Goal: Task Accomplishment & Management: Complete application form

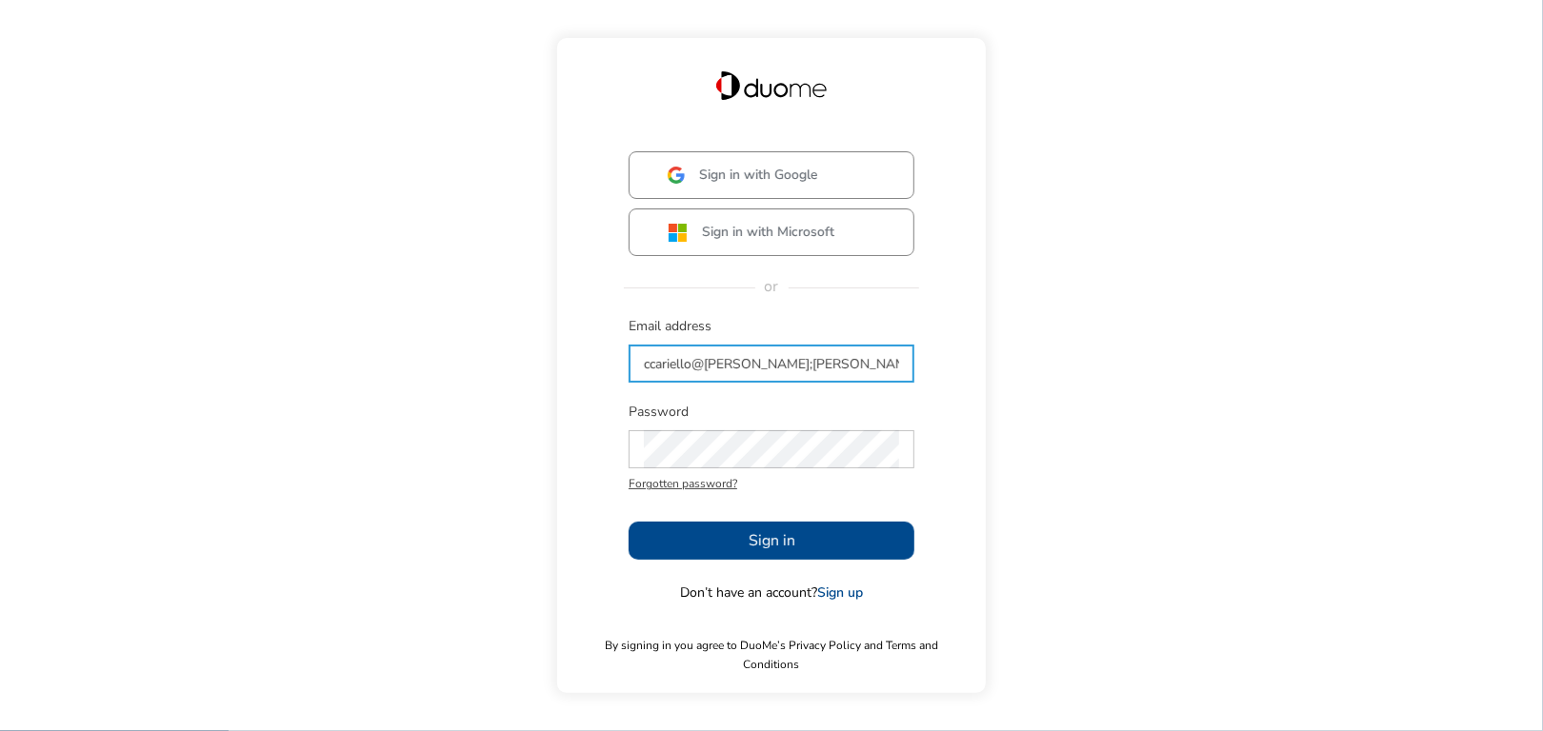
click at [731, 375] on input "ccariello@[PERSON_NAME];[PERSON_NAME]/com" at bounding box center [771, 364] width 255 height 38
click at [799, 372] on input "ccariello@[PERSON_NAME]./com" at bounding box center [771, 364] width 255 height 38
type input "[EMAIL_ADDRESS][PERSON_NAME][DOMAIN_NAME]"
click at [750, 552] on span "Sign in" at bounding box center [772, 541] width 47 height 23
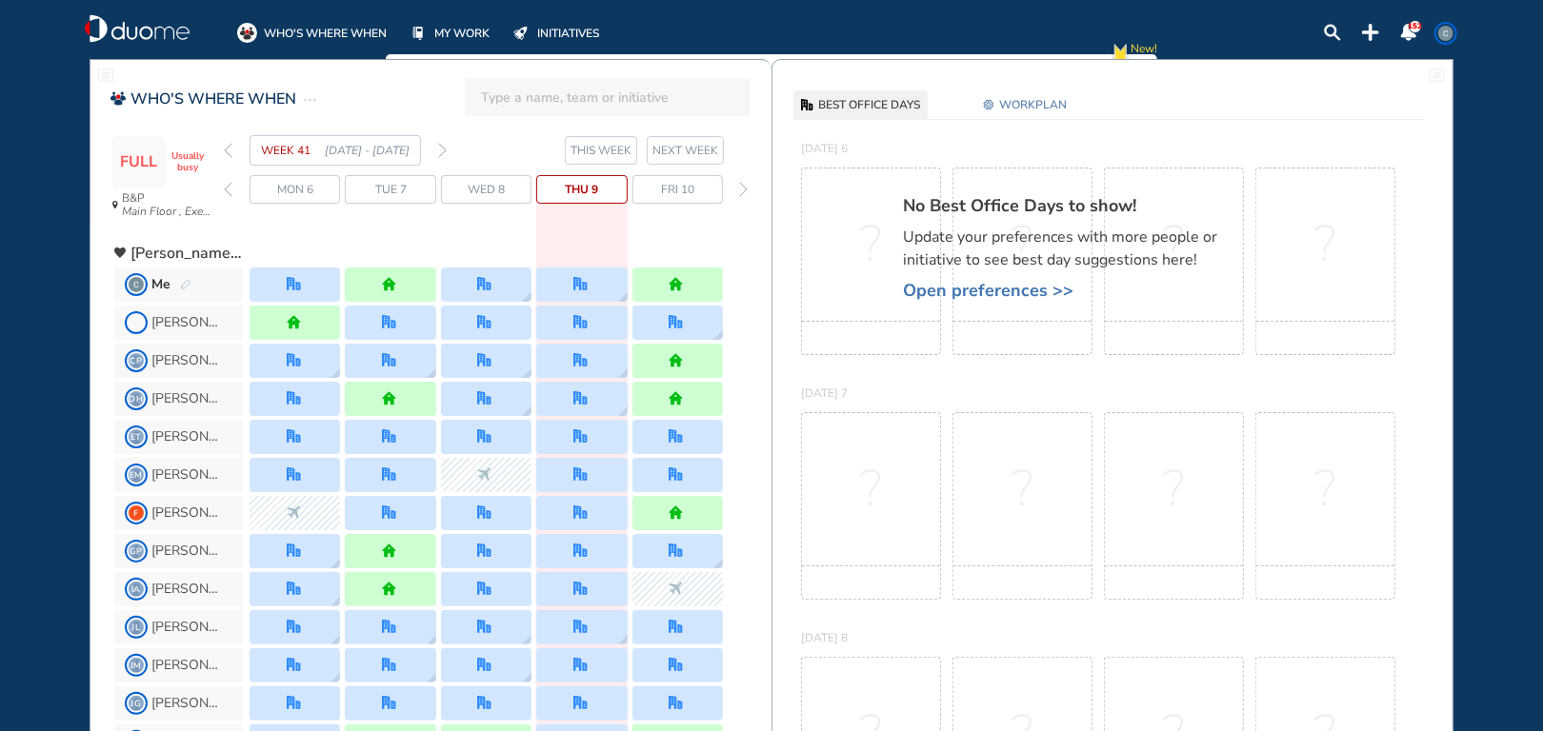
click at [589, 190] on span "Thu 9" at bounding box center [581, 189] width 33 height 19
click at [1007, 104] on span "WORKPLAN" at bounding box center [1033, 104] width 68 height 19
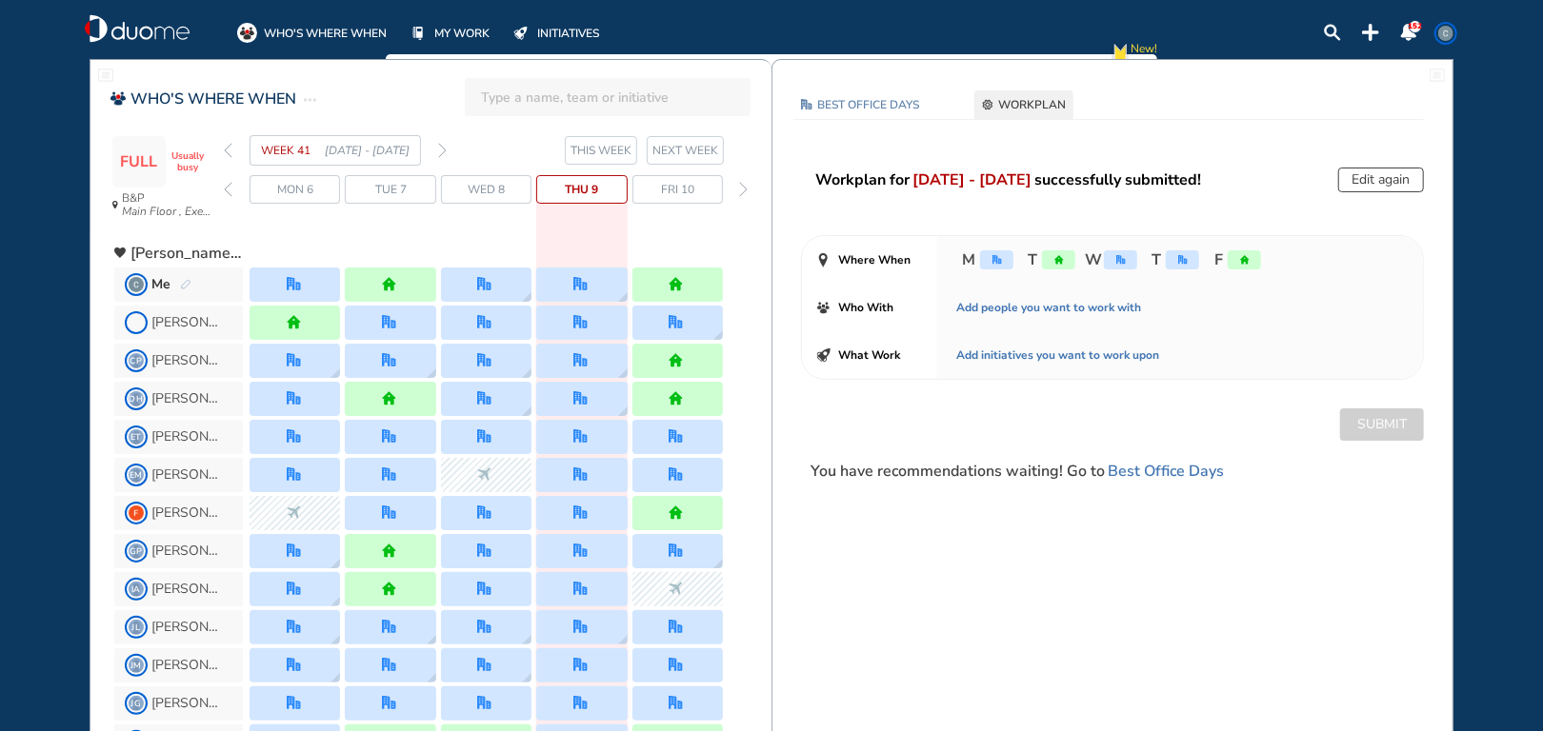
click at [1118, 263] on img "office" at bounding box center [1121, 260] width 10 height 10
click at [1180, 255] on img "office" at bounding box center [1183, 260] width 10 height 10
click at [1367, 187] on button "Edit again" at bounding box center [1381, 180] width 86 height 25
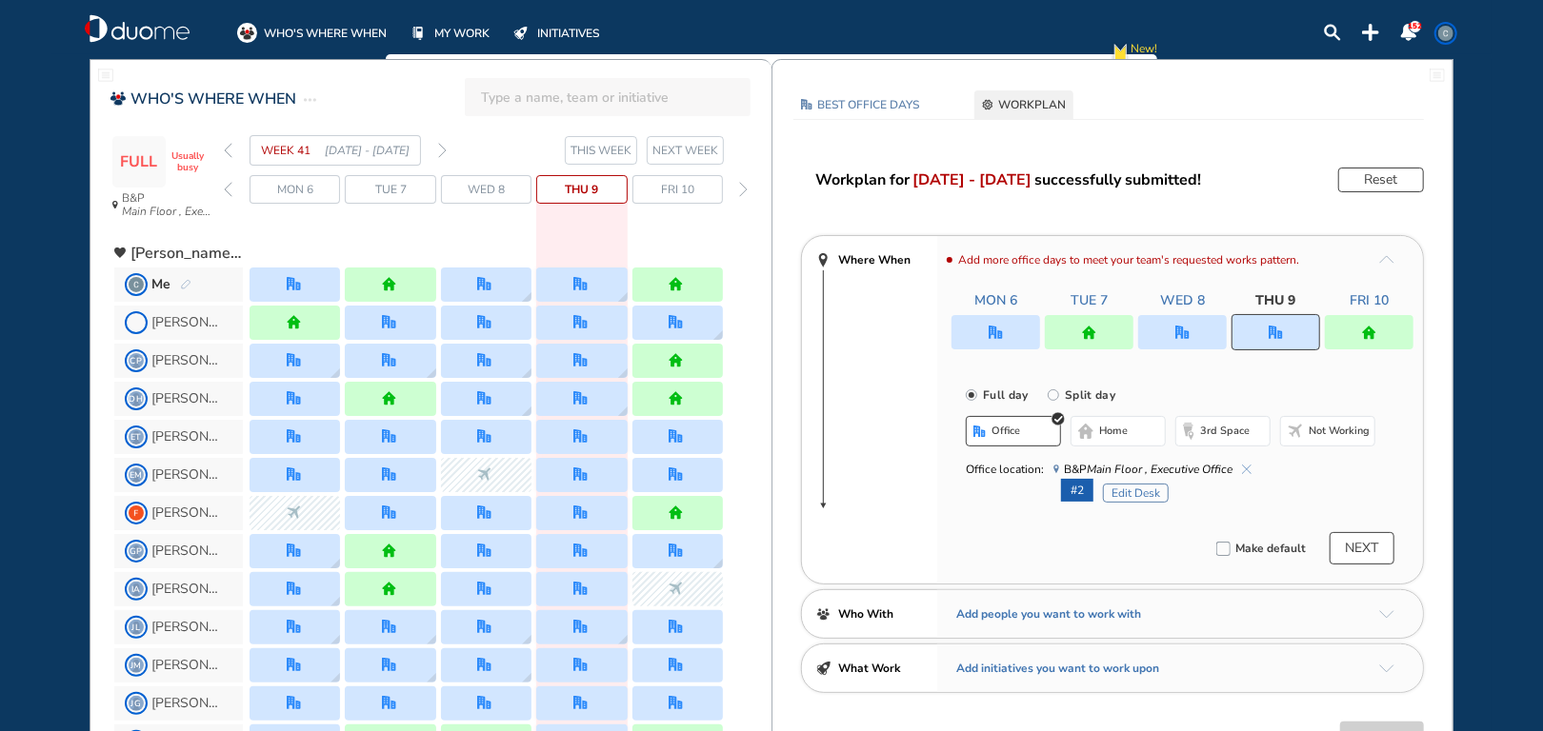
click at [1269, 326] on img "office" at bounding box center [1276, 333] width 14 height 14
click at [1119, 424] on span "home" at bounding box center [1113, 431] width 29 height 15
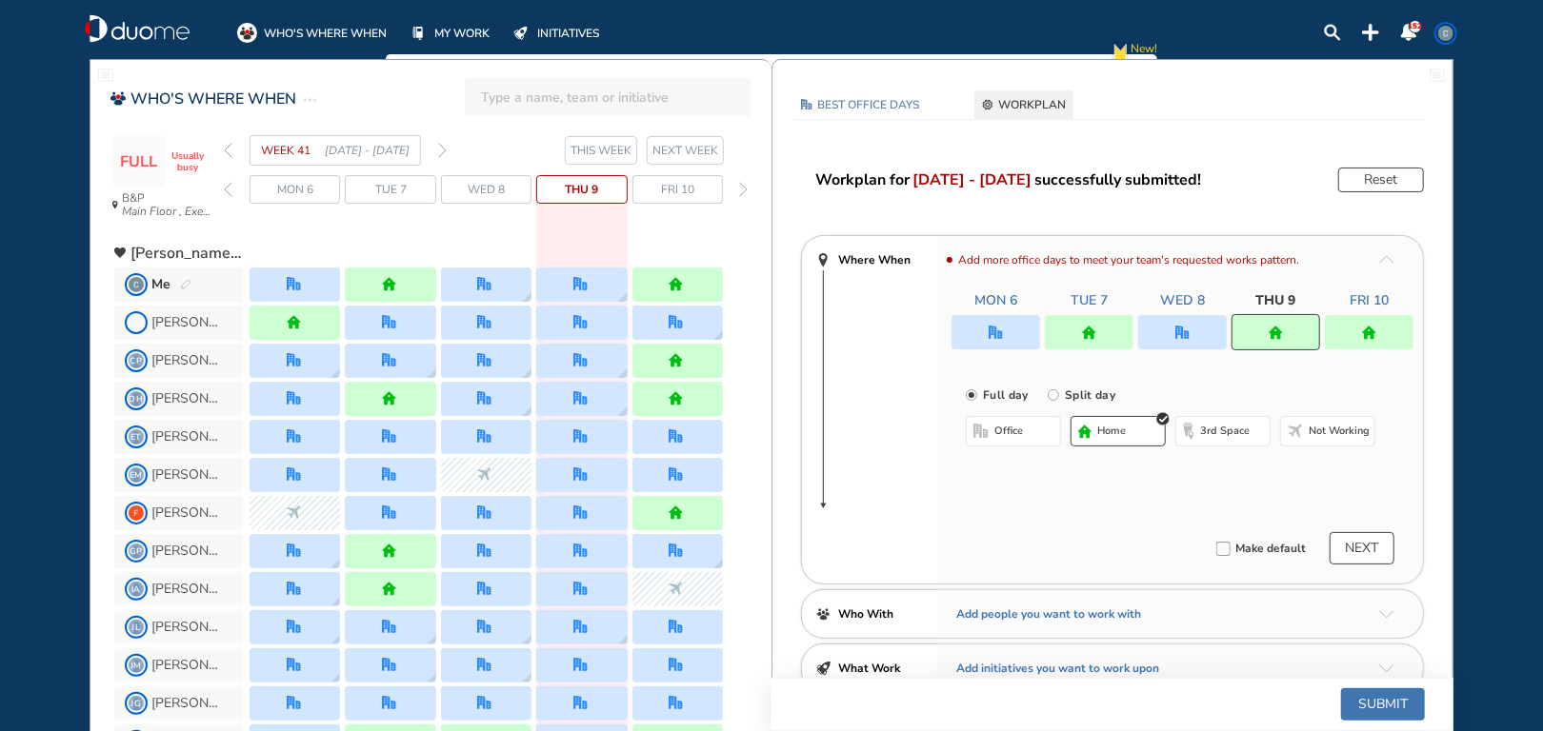
click at [1377, 327] on div at bounding box center [1369, 332] width 89 height 34
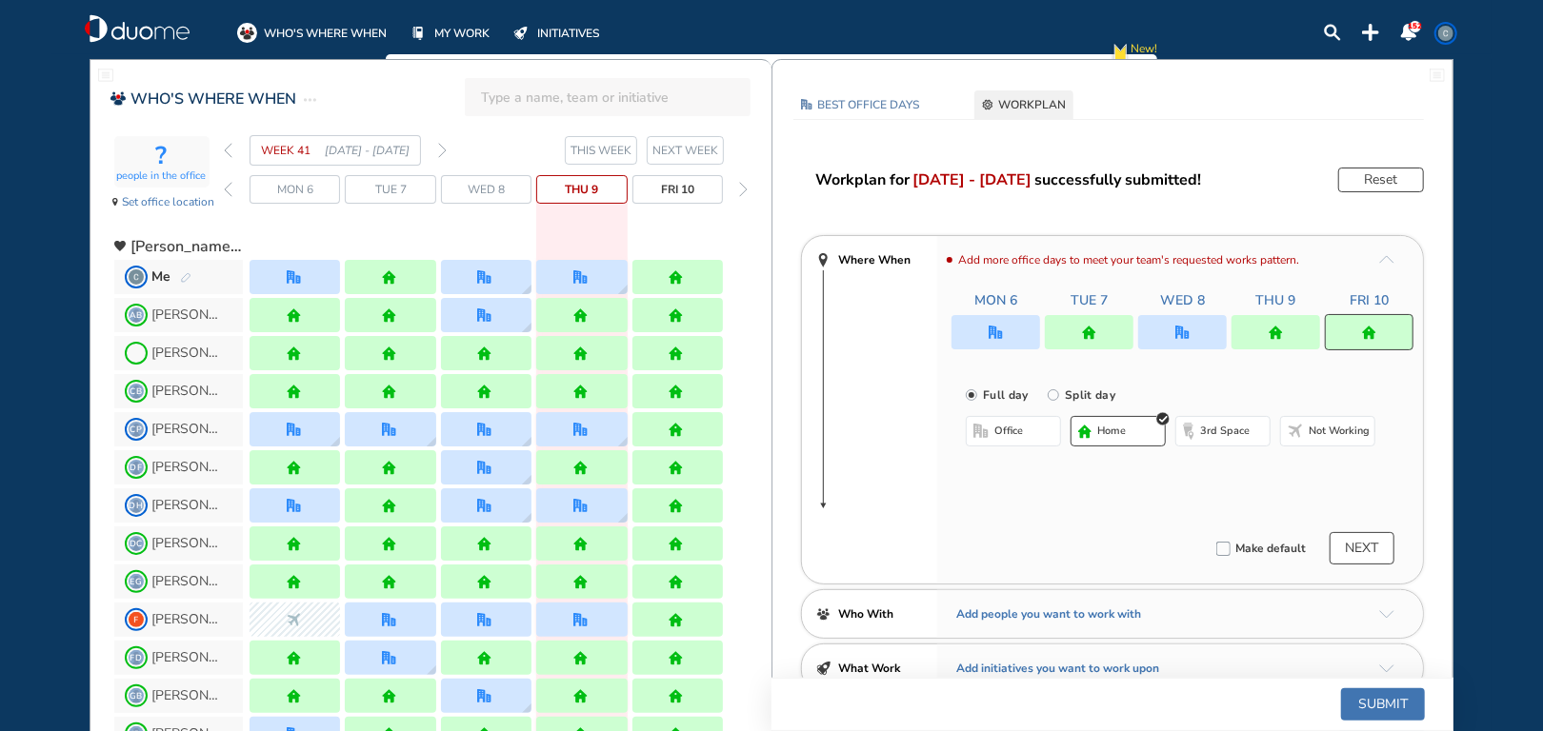
click at [1009, 434] on span "office" at bounding box center [1008, 431] width 29 height 15
click at [1375, 712] on button "Submit" at bounding box center [1383, 705] width 84 height 32
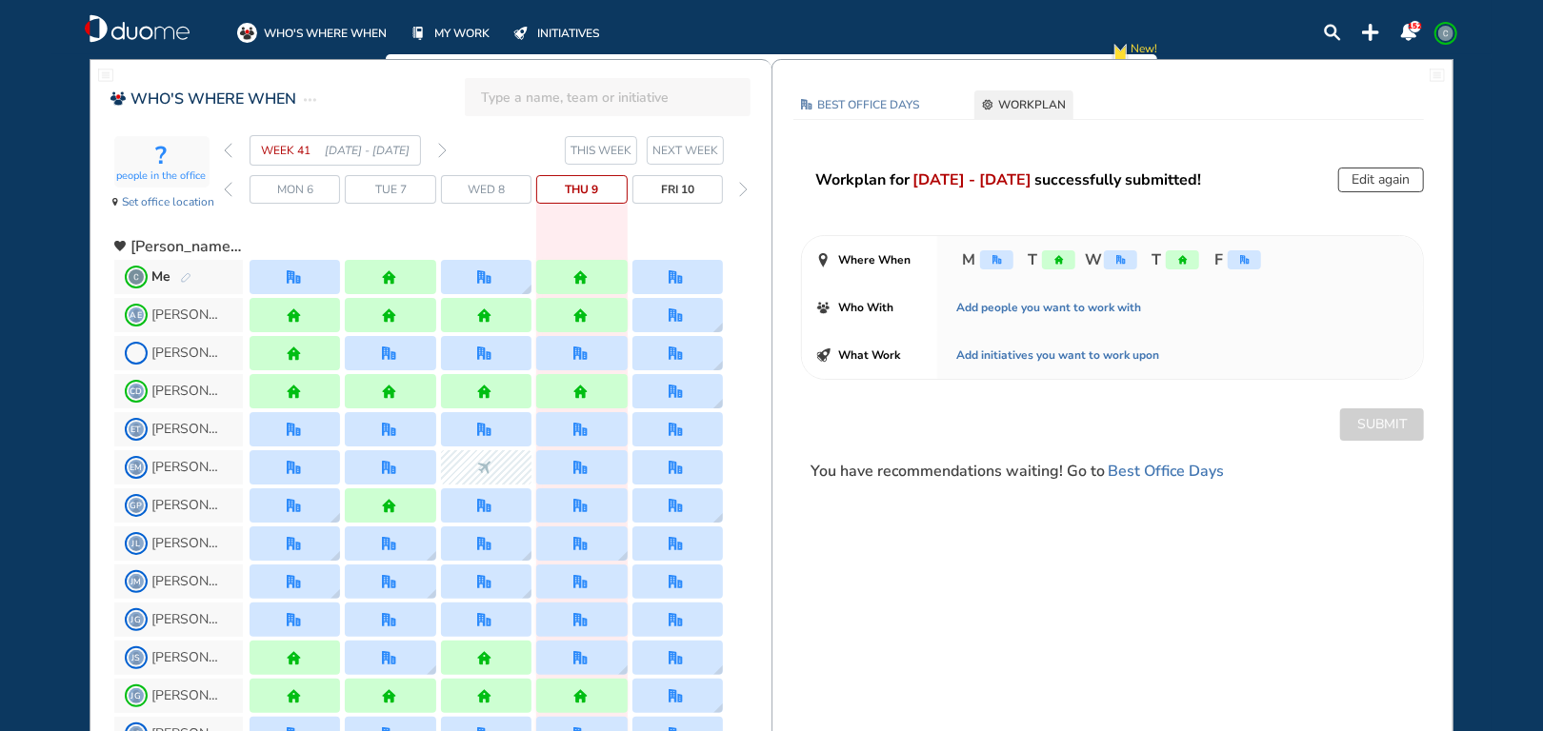
click at [690, 186] on span "Fri 10" at bounding box center [677, 189] width 33 height 19
click at [693, 191] on span "Fri 10" at bounding box center [677, 189] width 33 height 19
click at [689, 191] on span "Fri 10" at bounding box center [677, 189] width 33 height 19
click at [590, 301] on div at bounding box center [581, 315] width 90 height 34
click at [589, 285] on div at bounding box center [581, 277] width 90 height 34
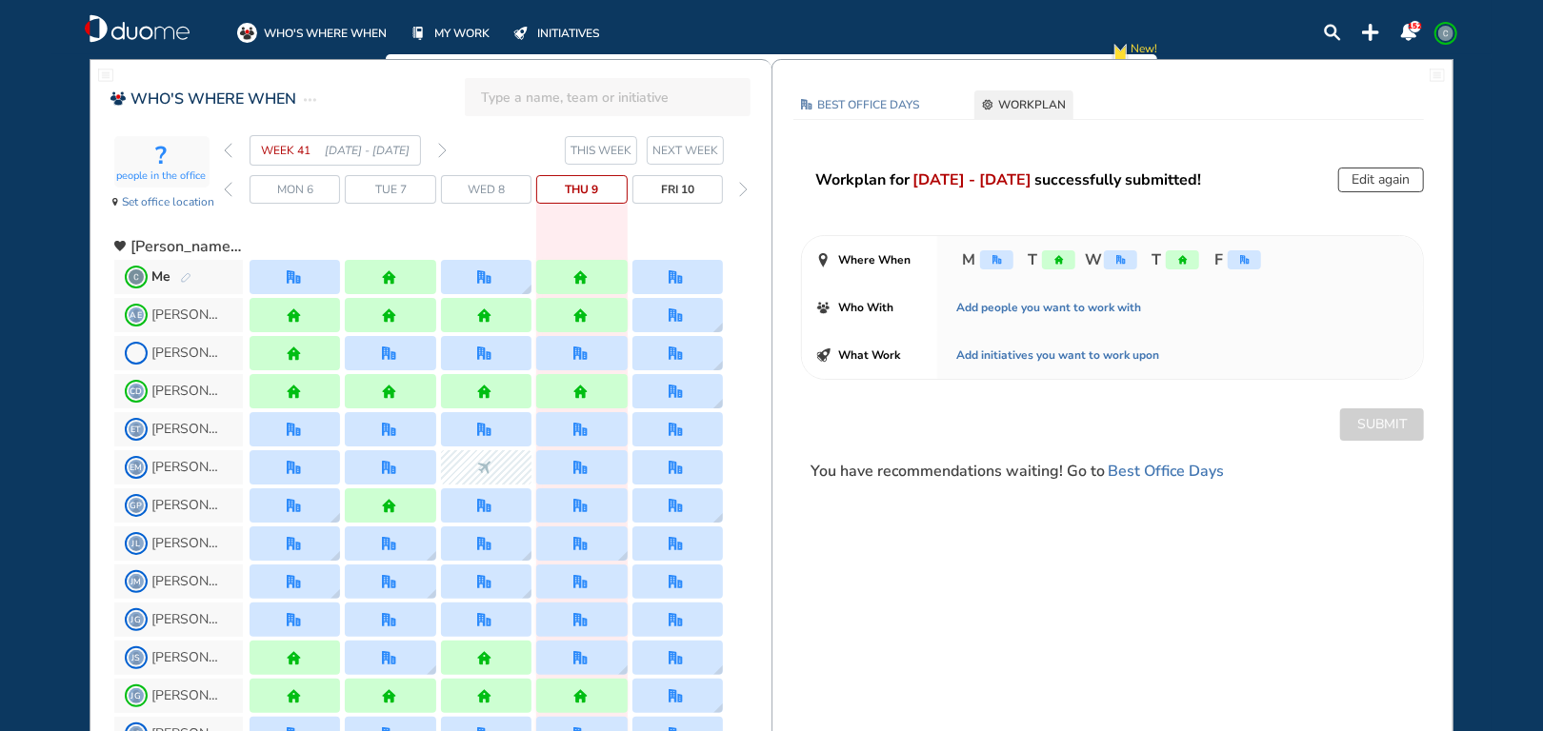
click at [443, 150] on img "forward week" at bounding box center [442, 150] width 9 height 15
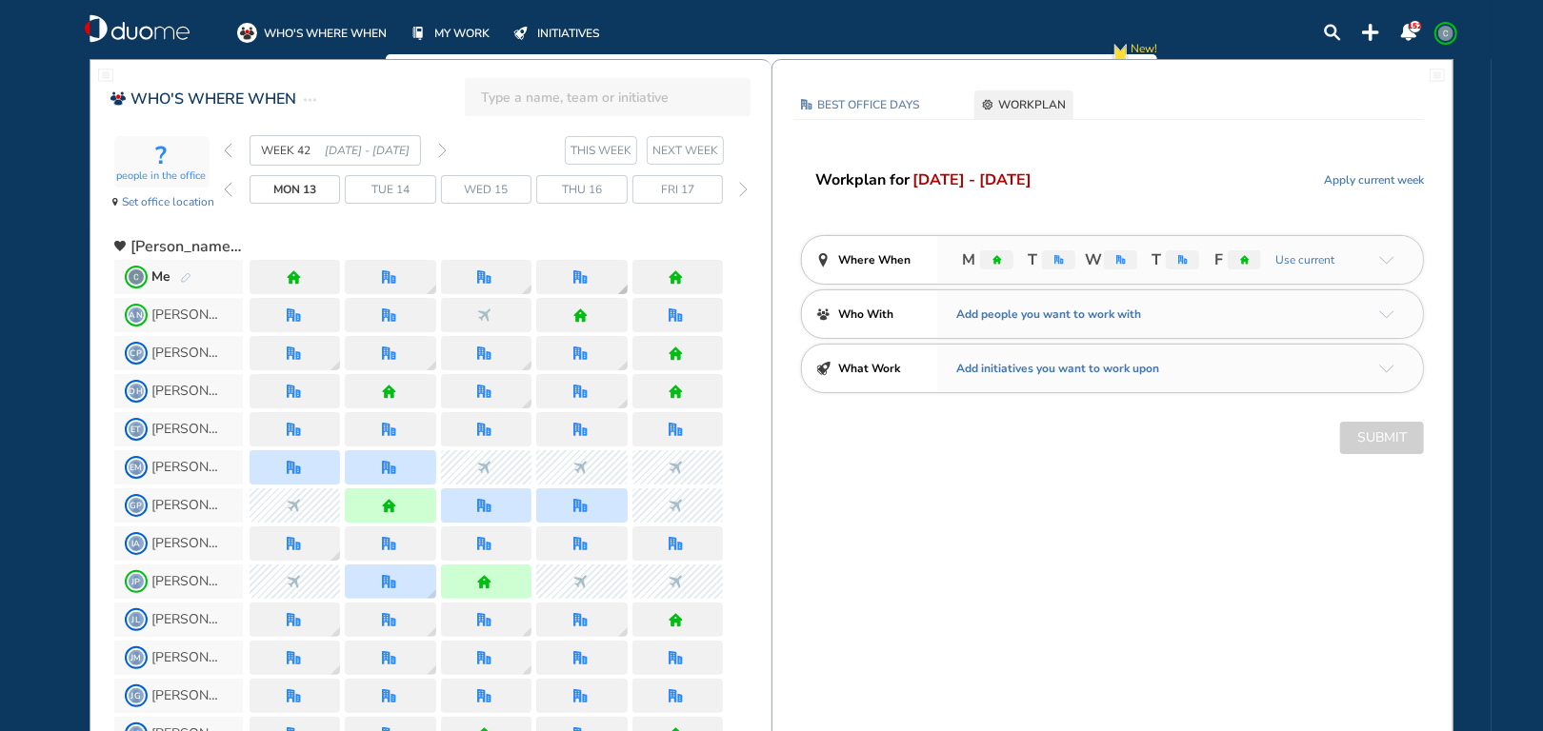
click at [576, 273] on img "office" at bounding box center [580, 277] width 14 height 14
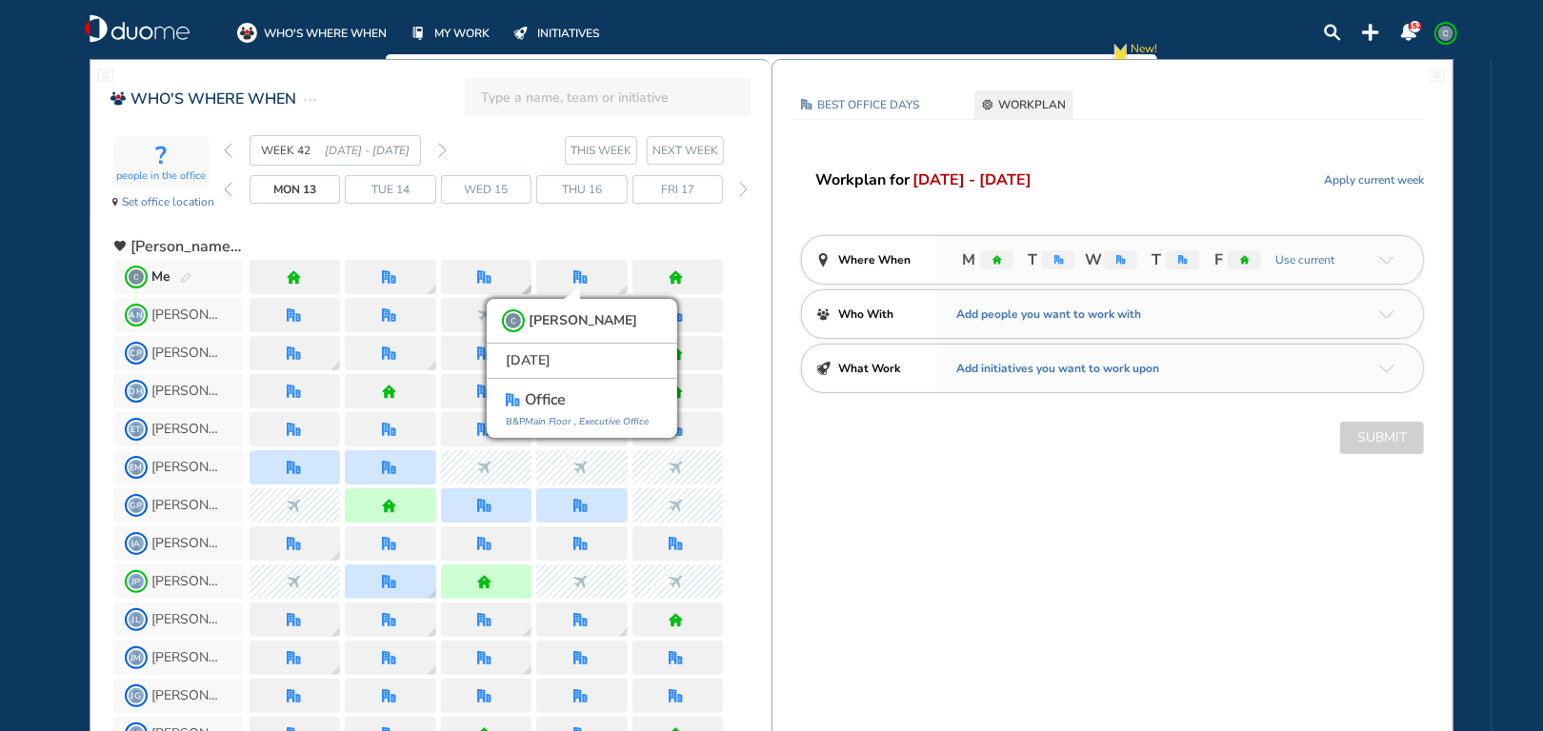
click at [495, 273] on div at bounding box center [486, 277] width 90 height 34
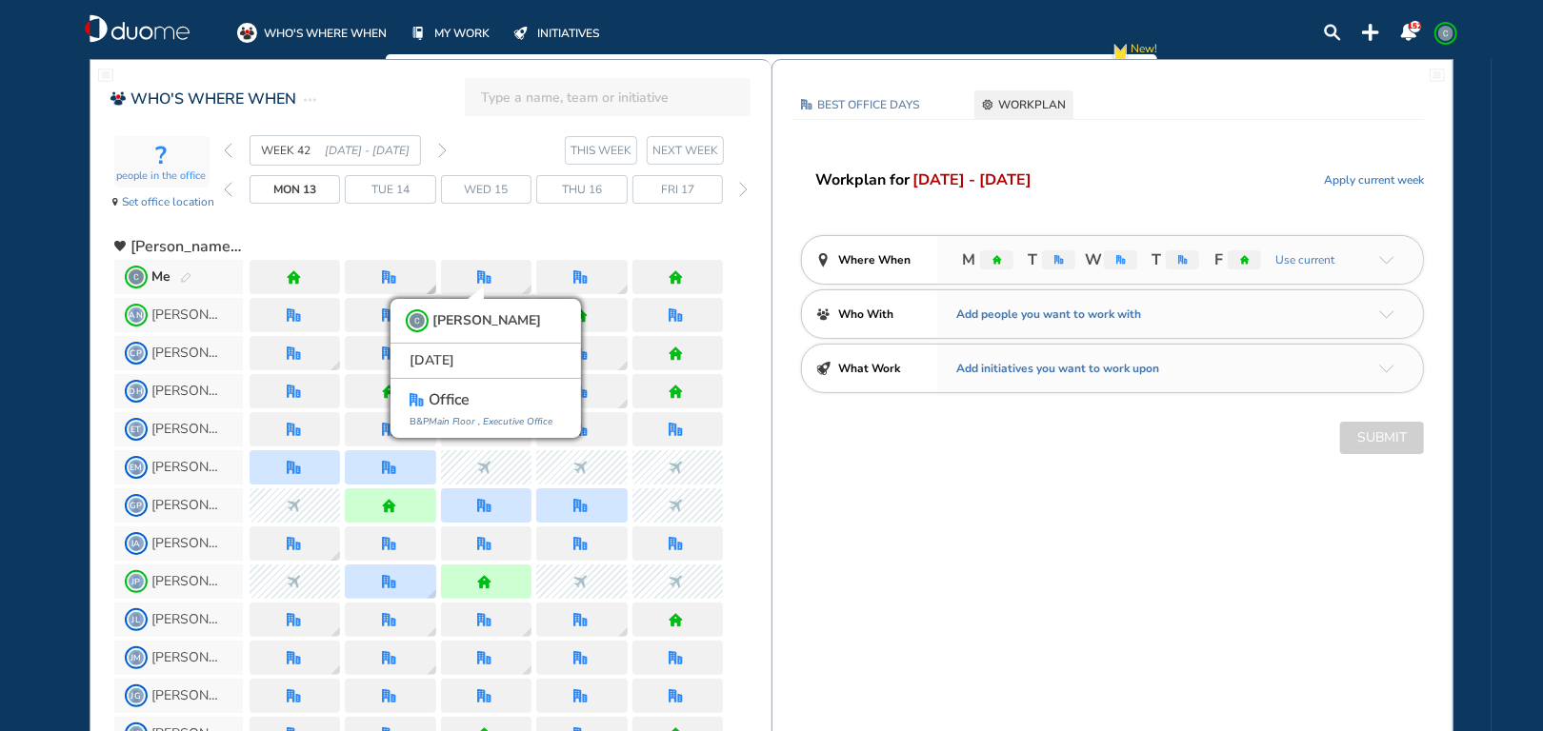
click at [394, 279] on img "office" at bounding box center [389, 277] width 14 height 14
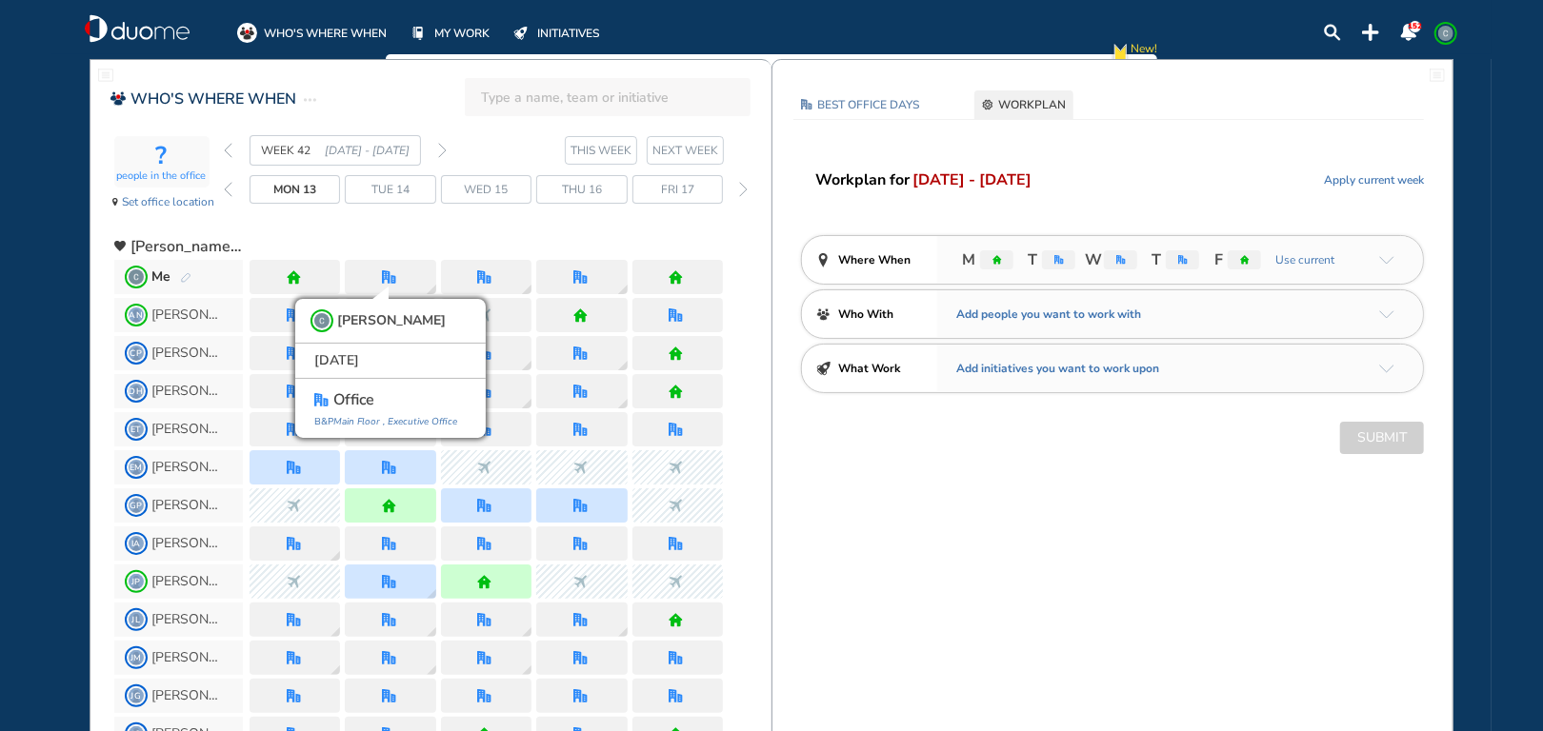
click at [1038, 109] on span "WORKPLAN" at bounding box center [1032, 104] width 68 height 19
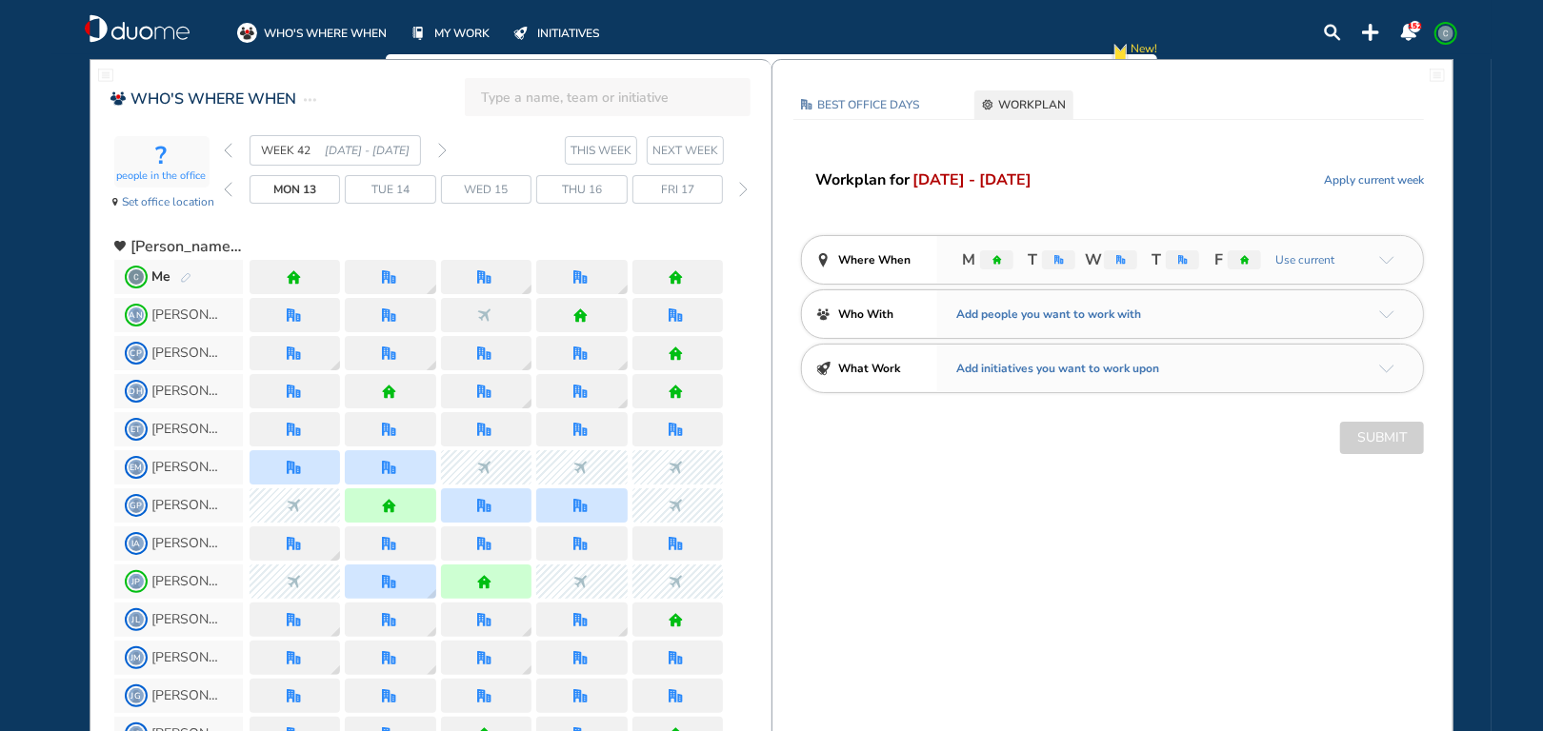
click at [1254, 230] on div "Workplan for [DATE] - [DATE] Apply current week Where When M T W T F Use curren…" at bounding box center [1112, 311] width 680 height 287
click at [1023, 107] on span "WORKPLAN" at bounding box center [1032, 104] width 68 height 19
click at [395, 276] on img "office" at bounding box center [389, 277] width 14 height 14
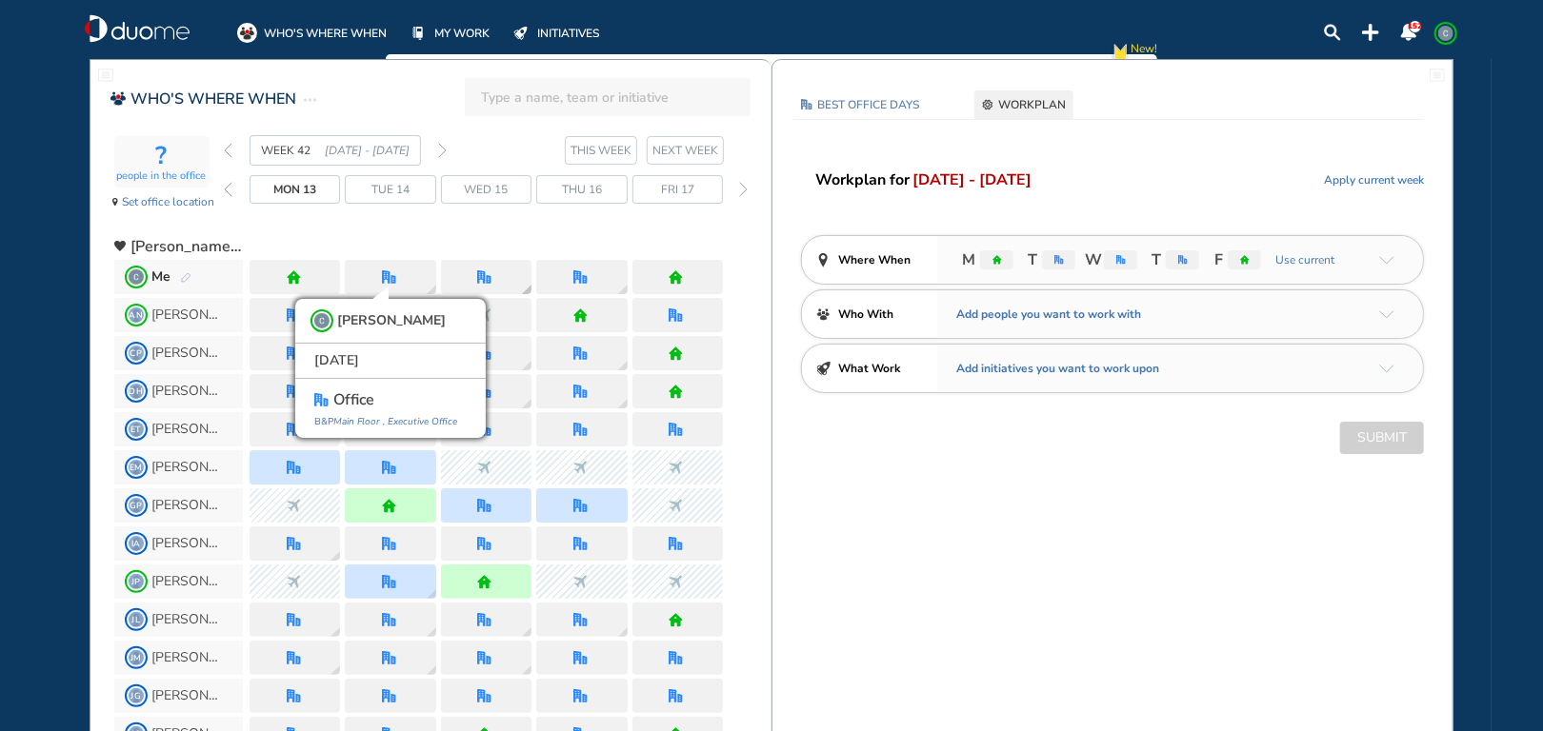
click at [479, 273] on img "office" at bounding box center [484, 277] width 14 height 14
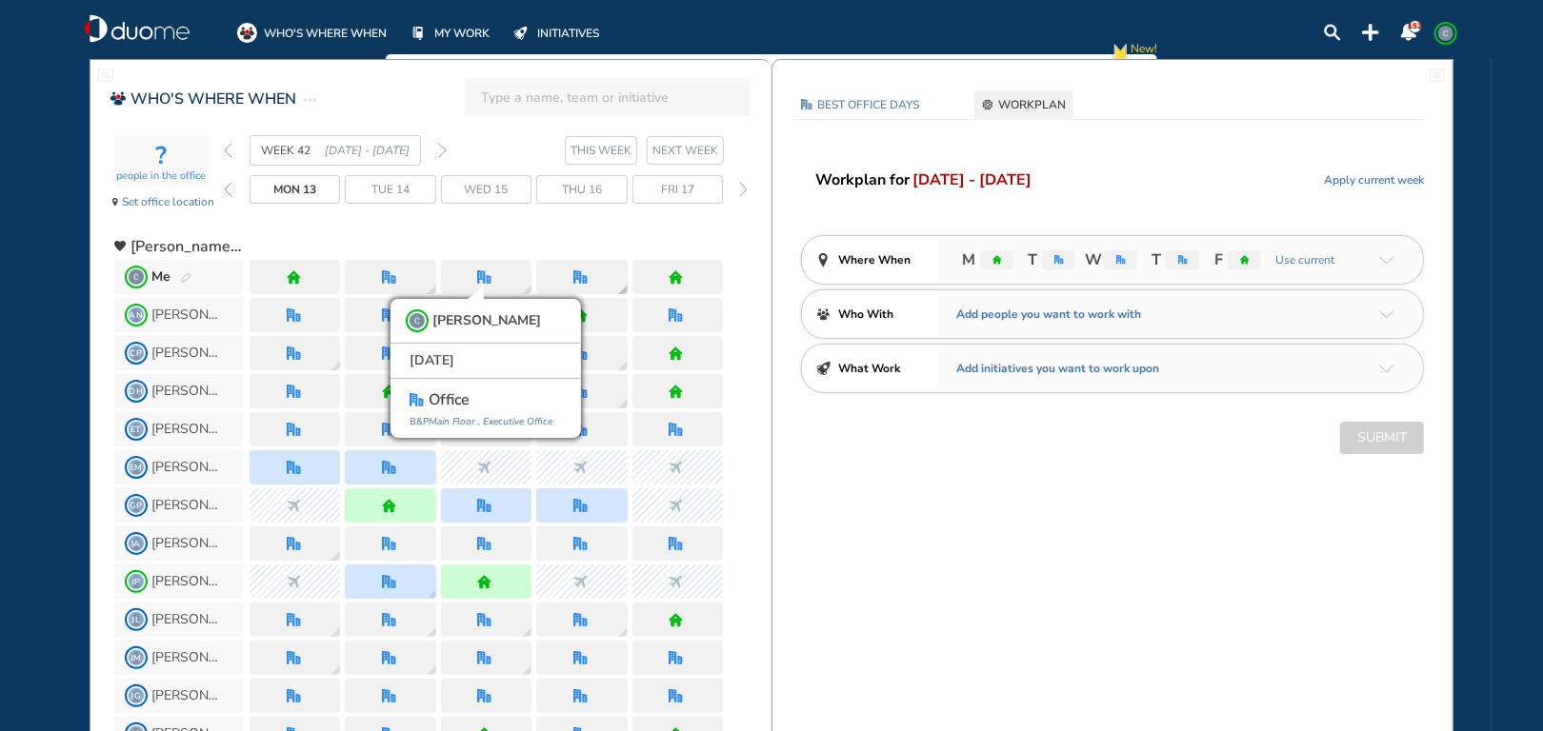
click at [589, 275] on div at bounding box center [581, 277] width 17 height 14
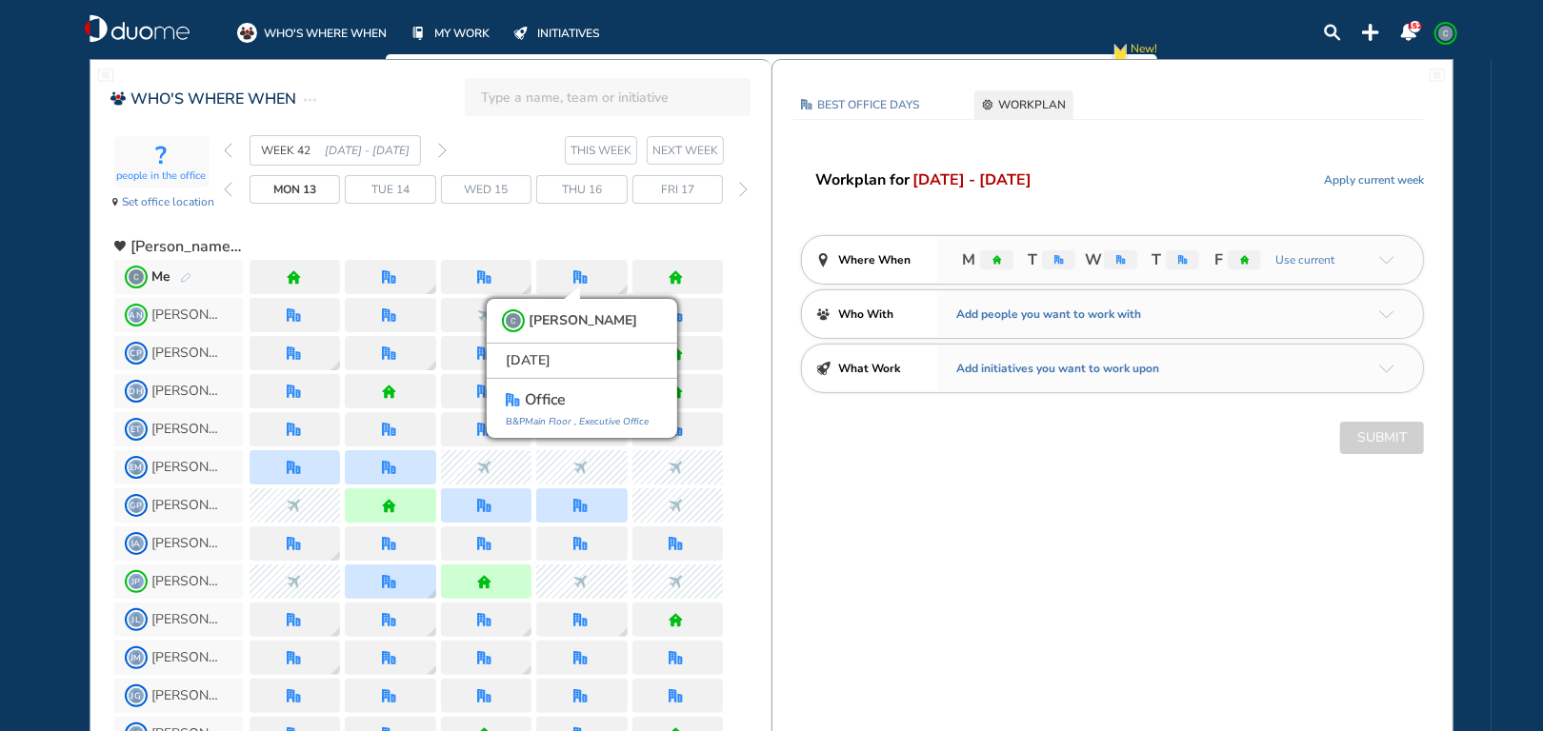
click at [976, 172] on span "[DATE] - [DATE]" at bounding box center [971, 180] width 119 height 23
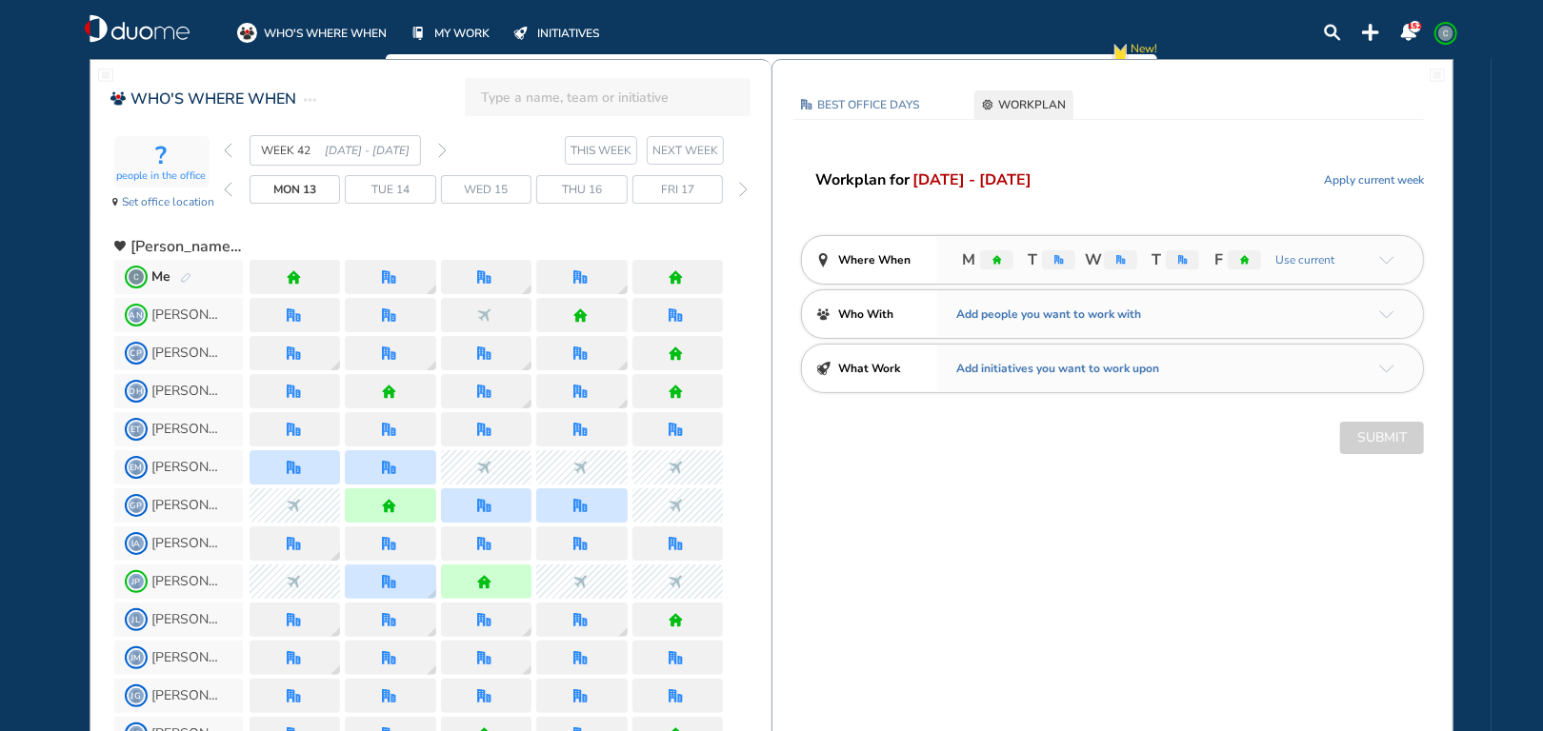
click at [1009, 176] on span "[DATE] - [DATE]" at bounding box center [971, 180] width 119 height 23
click at [1382, 259] on img "arrow-down-a5b4c4" at bounding box center [1386, 260] width 15 height 9
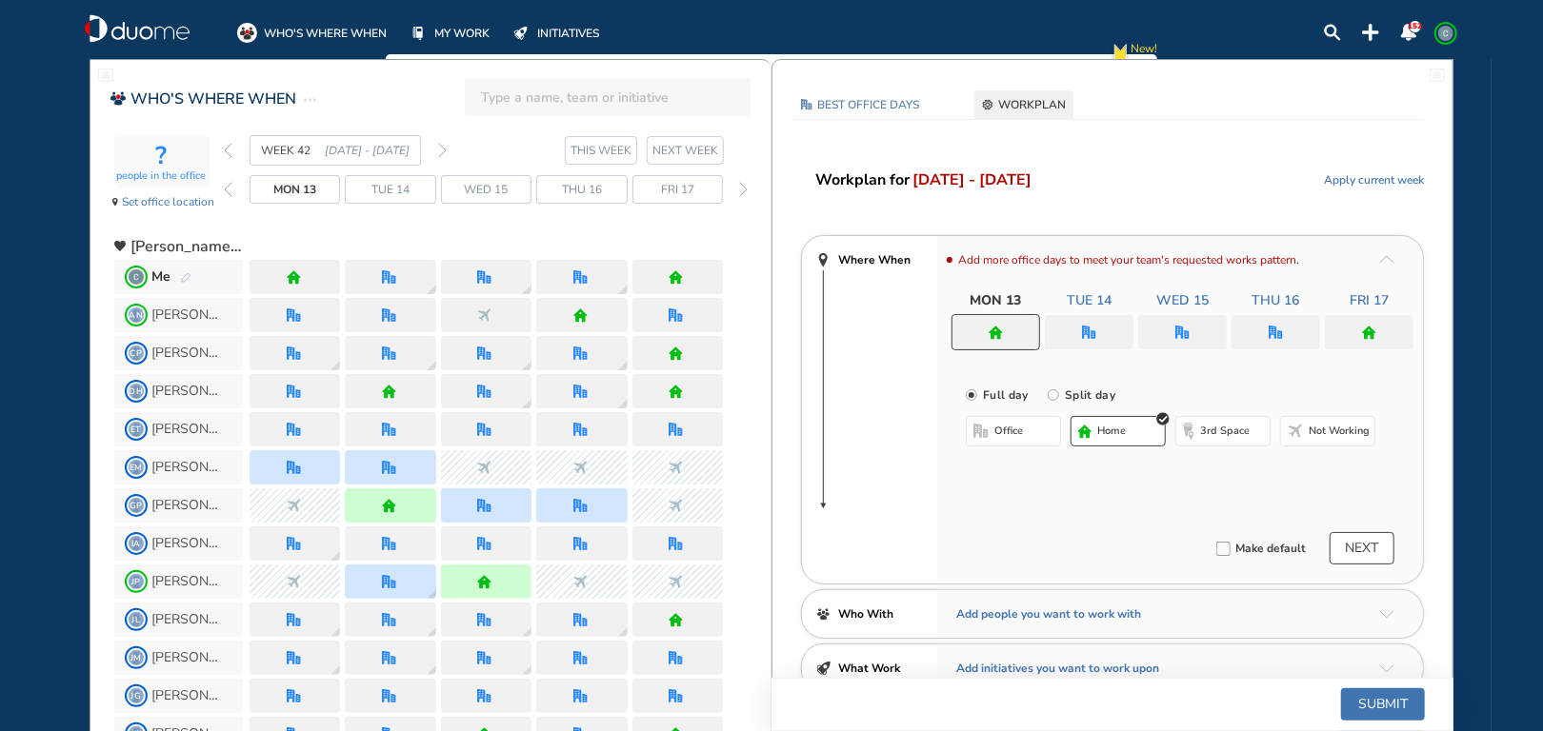
click at [1373, 333] on img "home" at bounding box center [1369, 333] width 14 height 14
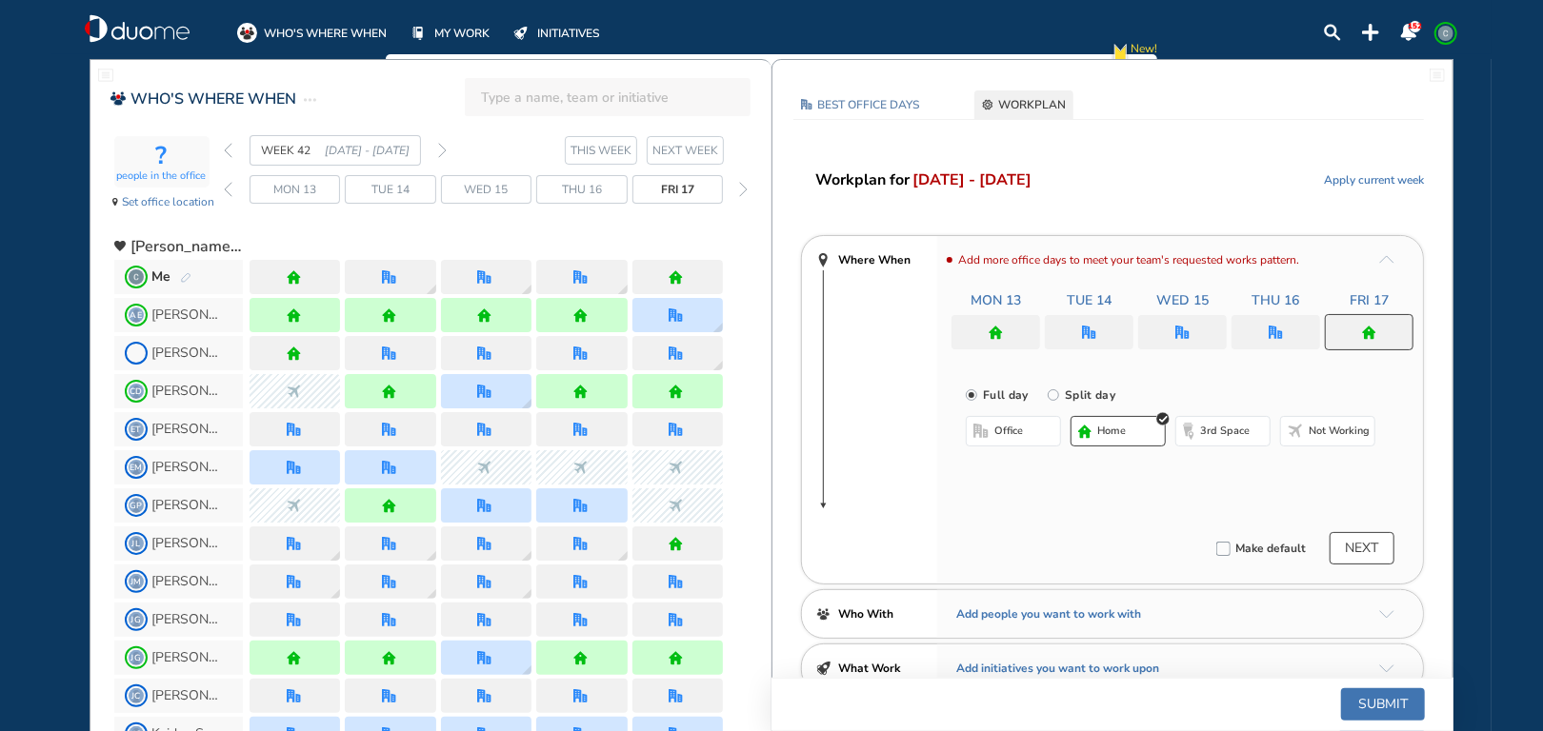
click at [1017, 430] on span "office" at bounding box center [1008, 431] width 29 height 15
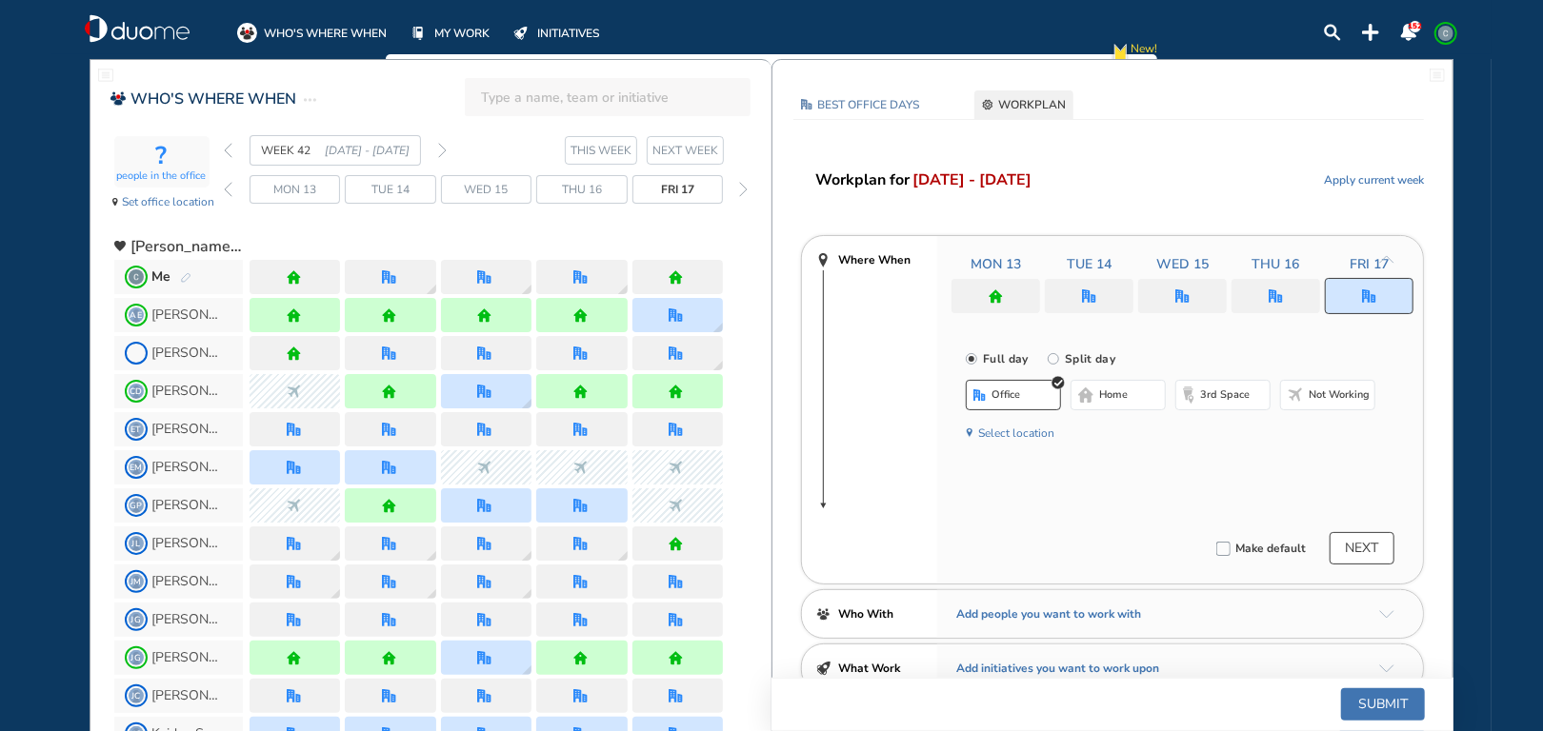
click at [1283, 296] on div at bounding box center [1275, 296] width 89 height 34
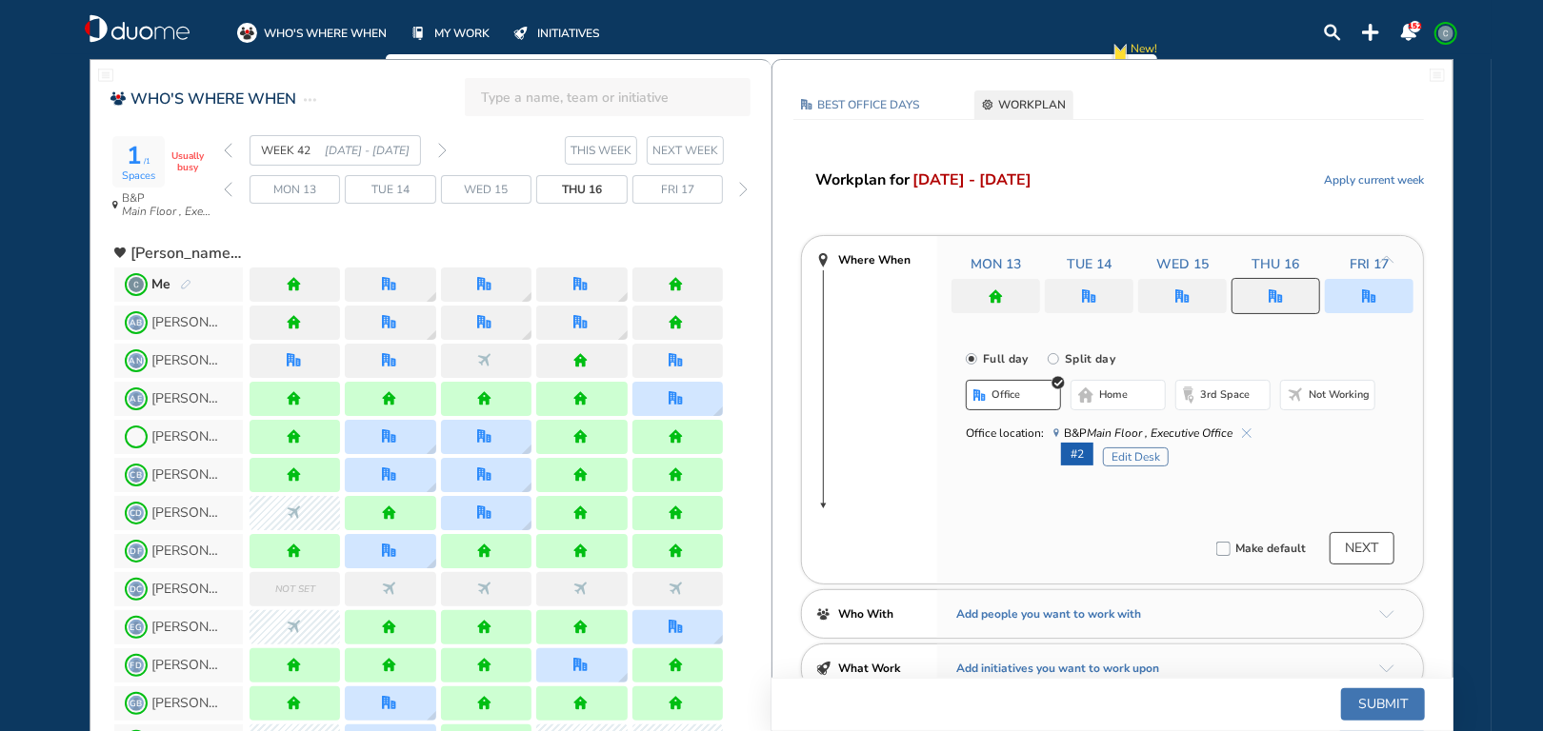
click at [1130, 397] on button "home" at bounding box center [1117, 395] width 95 height 30
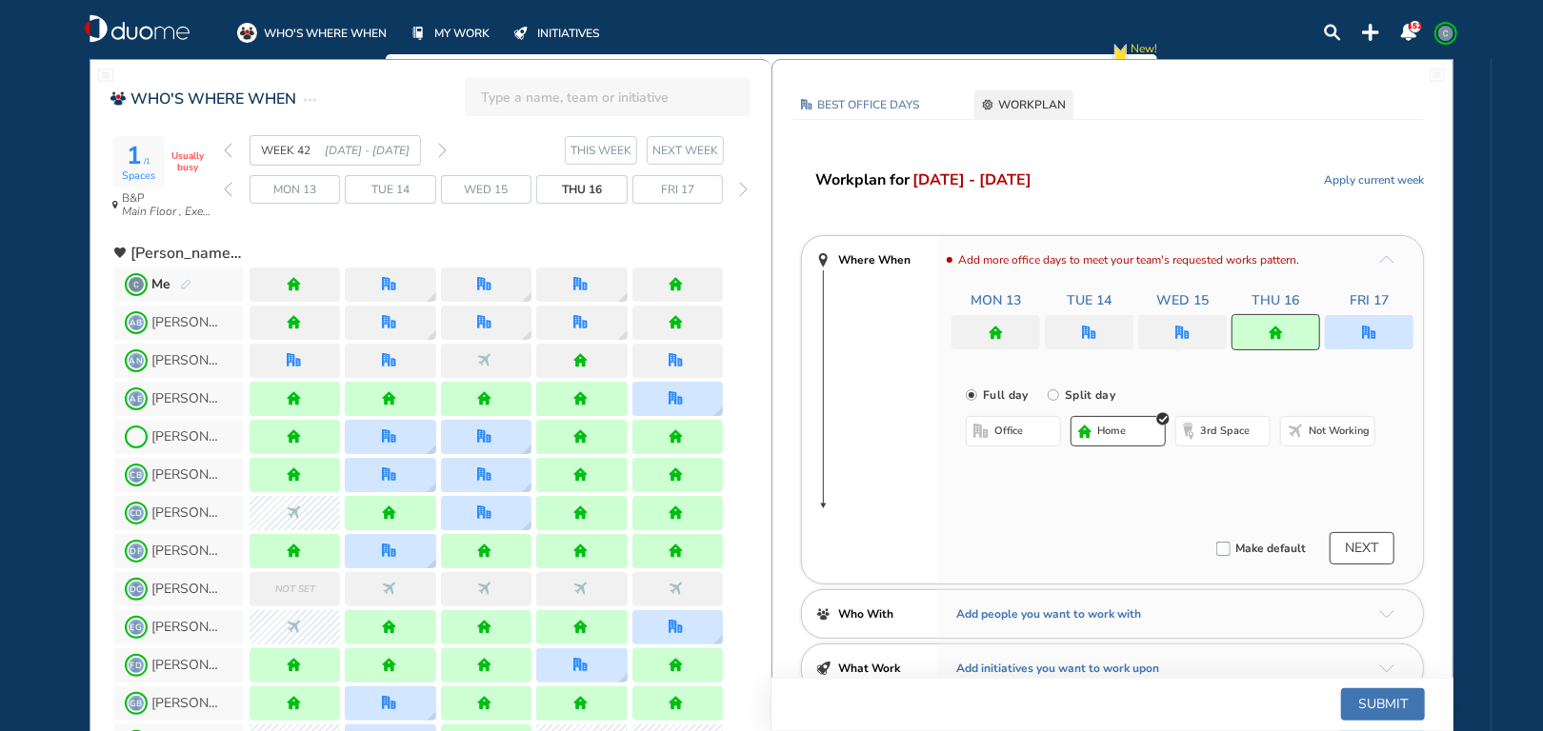
click at [1282, 331] on img "home" at bounding box center [1276, 333] width 14 height 14
drag, startPoint x: 1015, startPoint y: 428, endPoint x: 1174, endPoint y: 403, distance: 161.0
click at [1017, 428] on span "office" at bounding box center [1008, 431] width 29 height 15
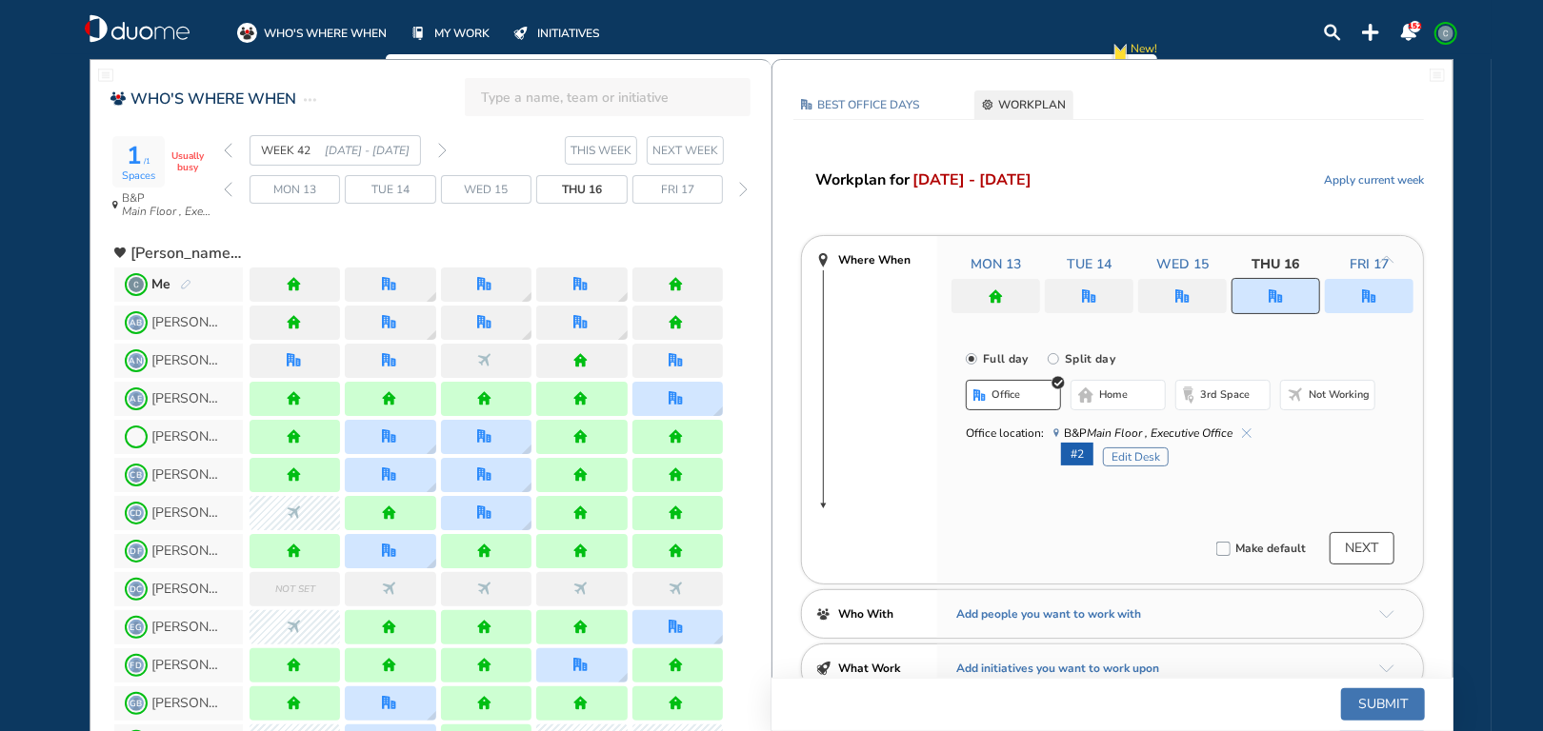
click at [1392, 300] on div at bounding box center [1369, 296] width 89 height 34
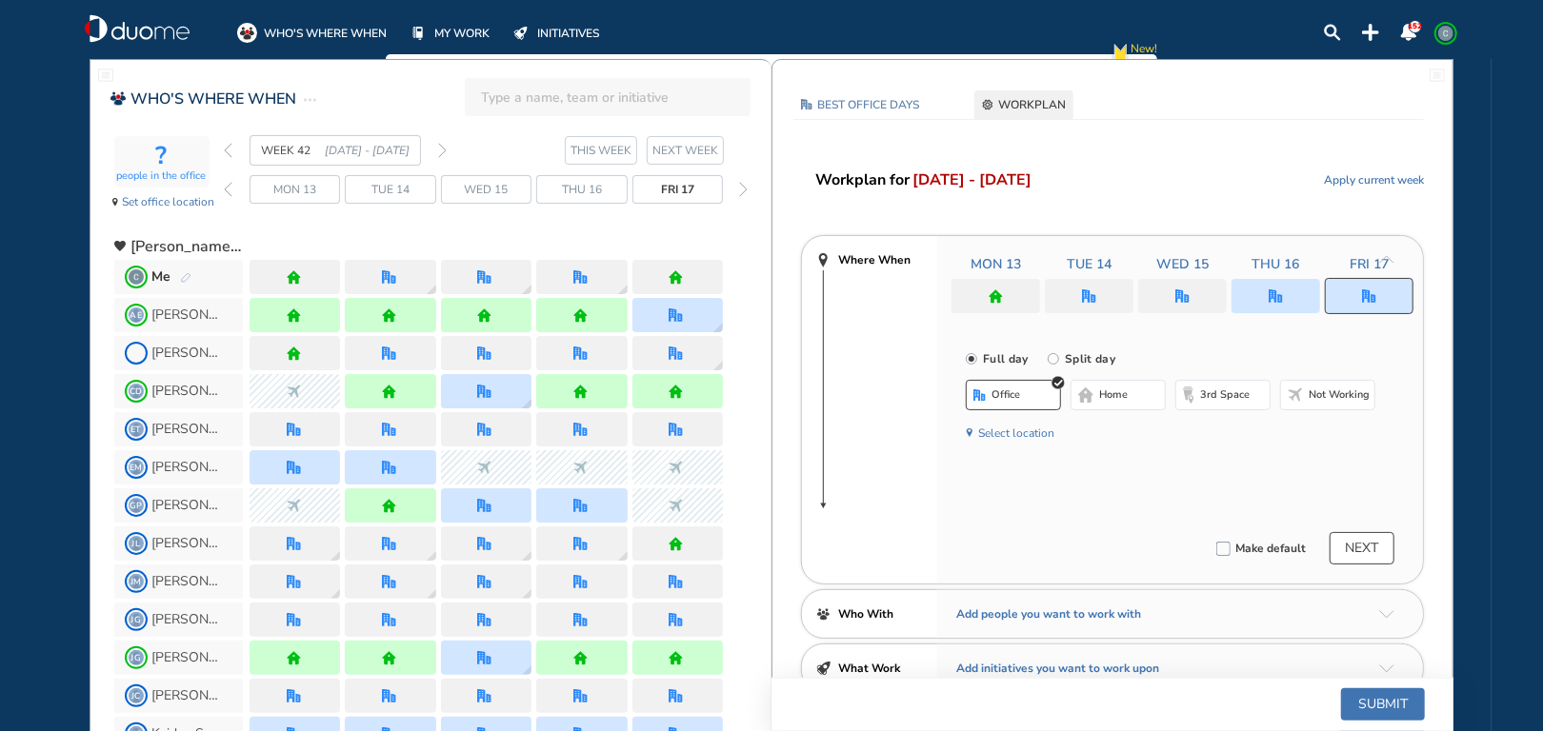
click at [1111, 398] on span "home" at bounding box center [1113, 395] width 29 height 15
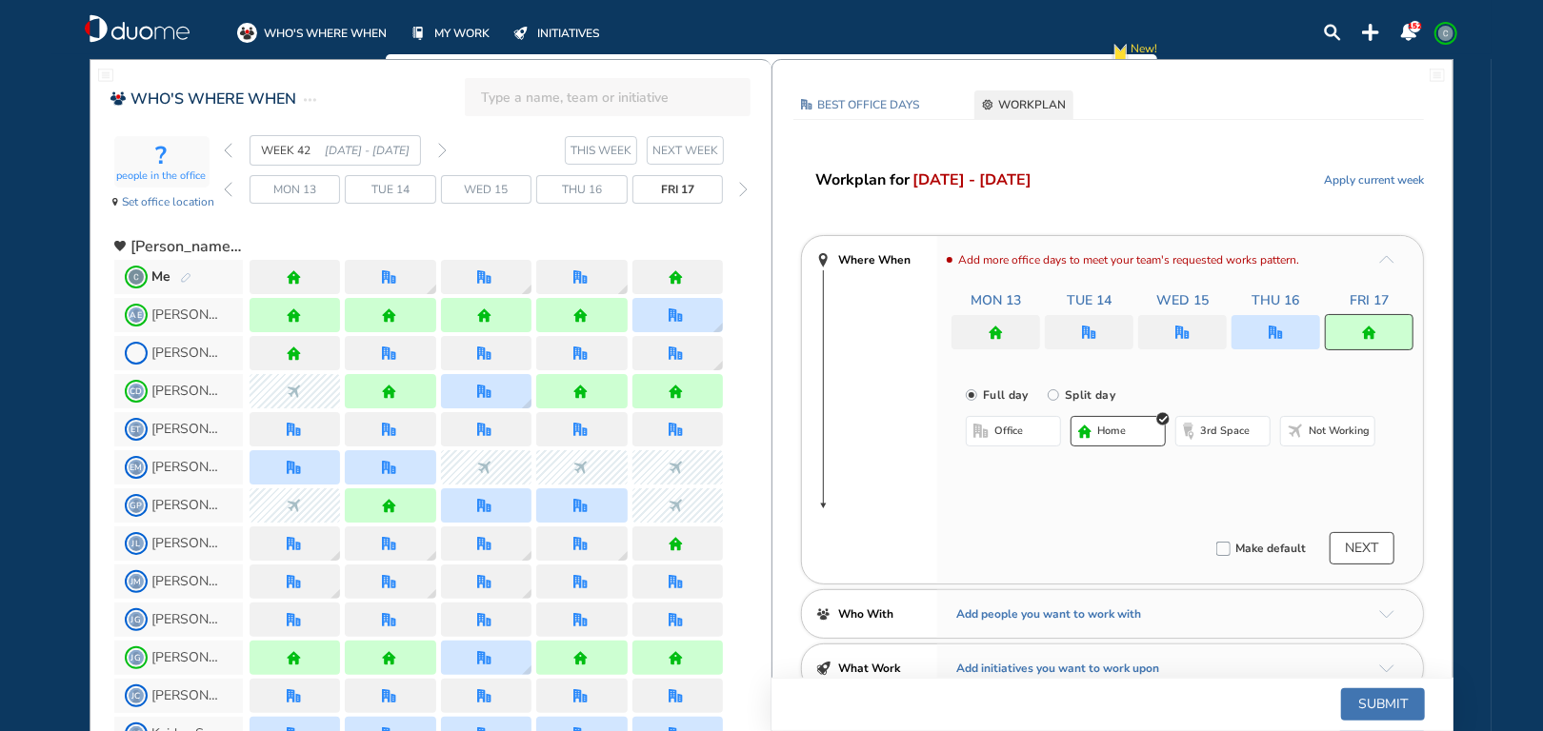
click at [1384, 704] on button "Submit" at bounding box center [1383, 705] width 84 height 32
